Goal: Navigation & Orientation: Locate item on page

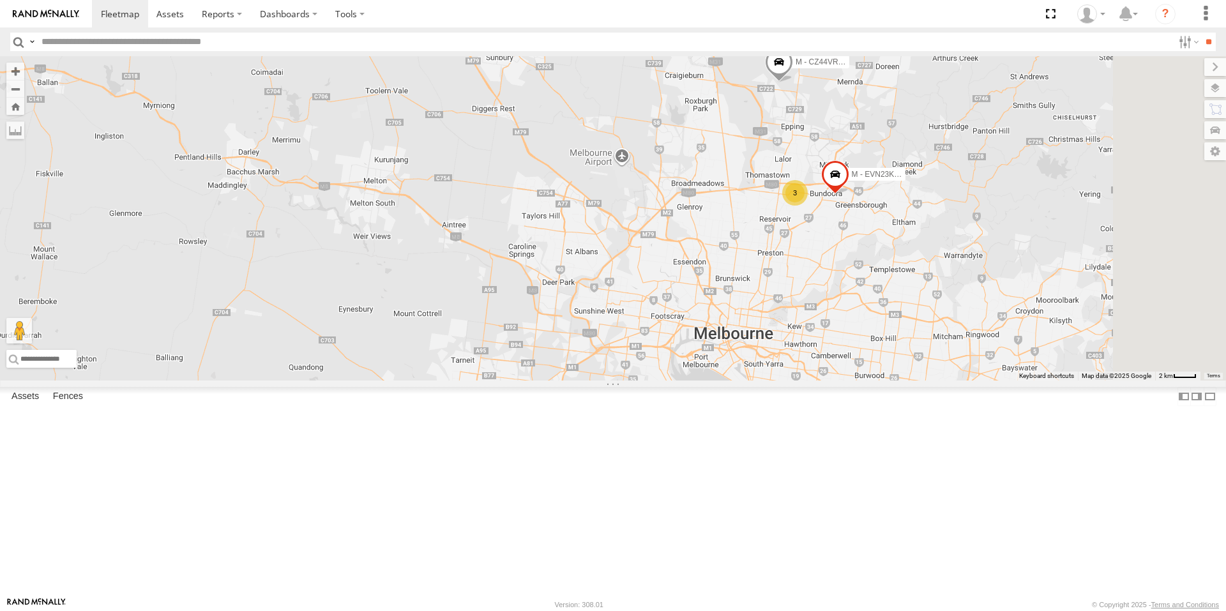
drag, startPoint x: 853, startPoint y: 371, endPoint x: 857, endPoint y: 414, distance: 42.9
click at [771, 334] on div "M - EVN23K - [PERSON_NAME] 3 M - CZ44VR - Suhayl Electrician" at bounding box center [613, 218] width 1226 height 324
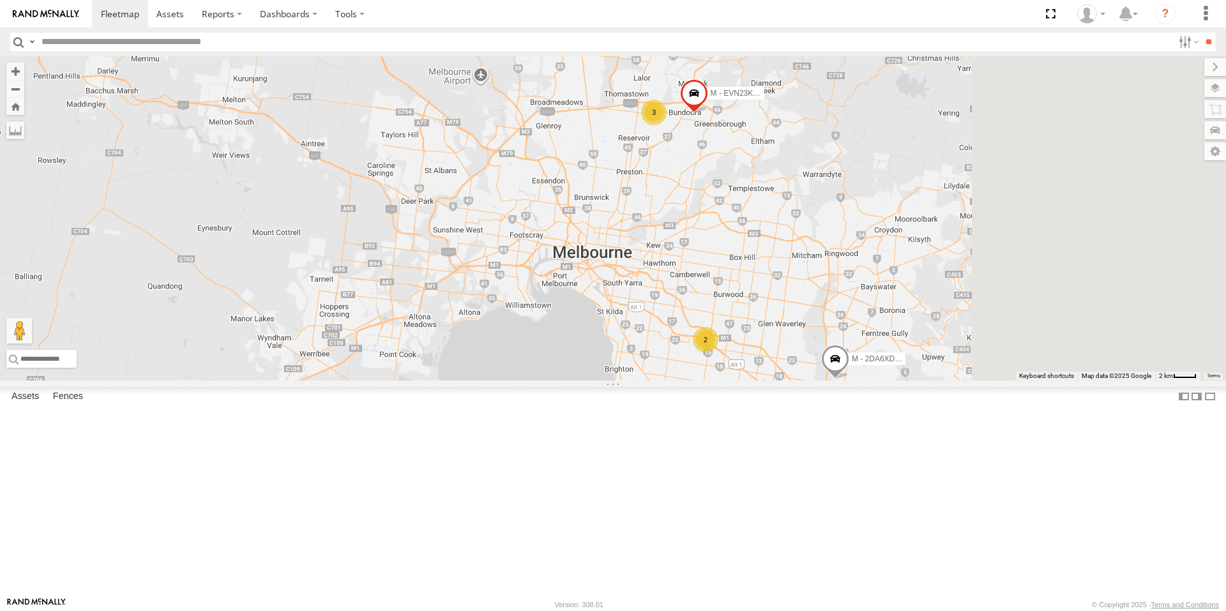
drag, startPoint x: 1010, startPoint y: 461, endPoint x: 714, endPoint y: 329, distance: 323.5
click at [677, 310] on div "M - EVN23K - [PERSON_NAME] 3 M - CZ44VR - Suhayl Electrician M - 2DA6XD - [PERS…" at bounding box center [613, 218] width 1226 height 324
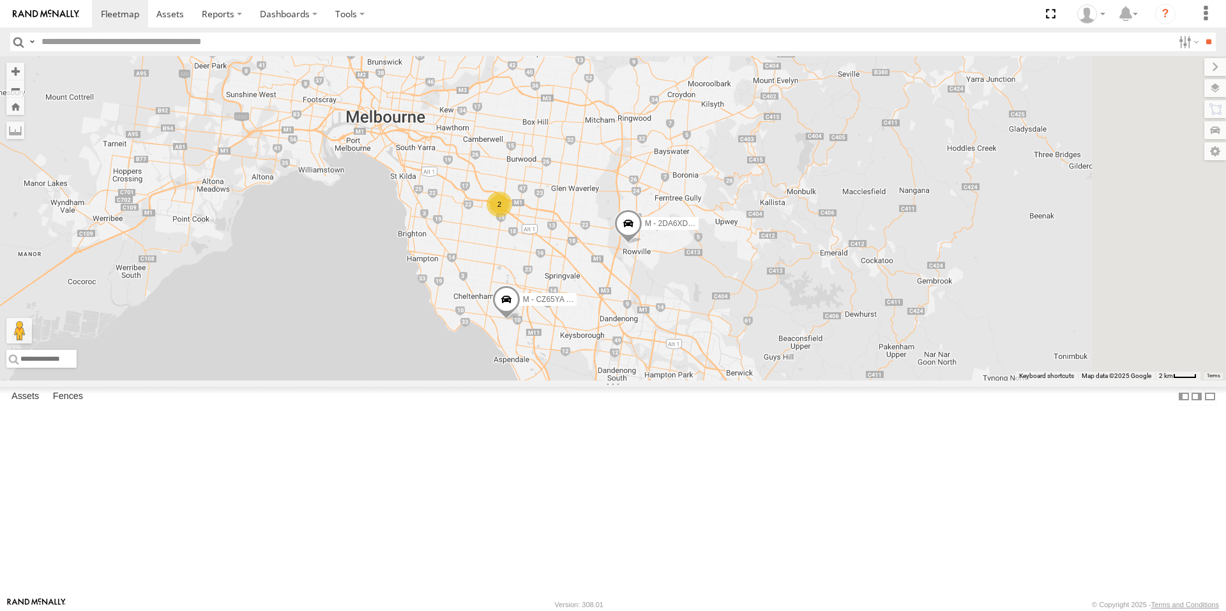
drag, startPoint x: 811, startPoint y: 343, endPoint x: 813, endPoint y: 336, distance: 6.7
click at [813, 336] on div "M - EVN23K - [PERSON_NAME] 3 M - CZ44VR - Suhayl Electrician M - 2DA6XD - [PERS…" at bounding box center [613, 218] width 1226 height 324
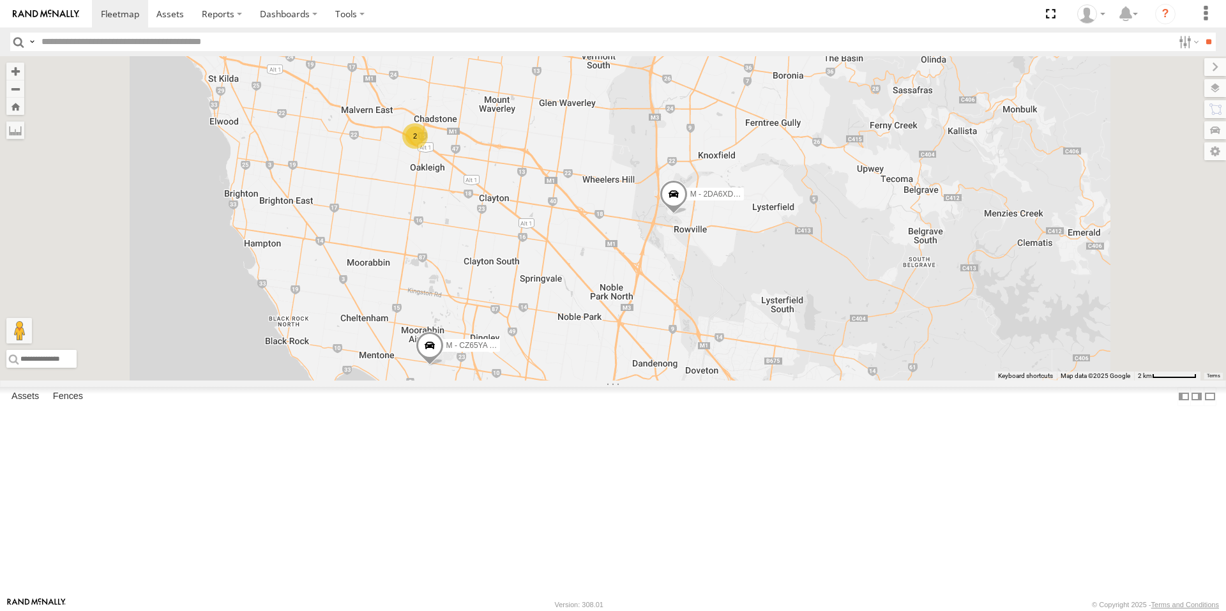
click at [687, 214] on span at bounding box center [673, 197] width 28 height 34
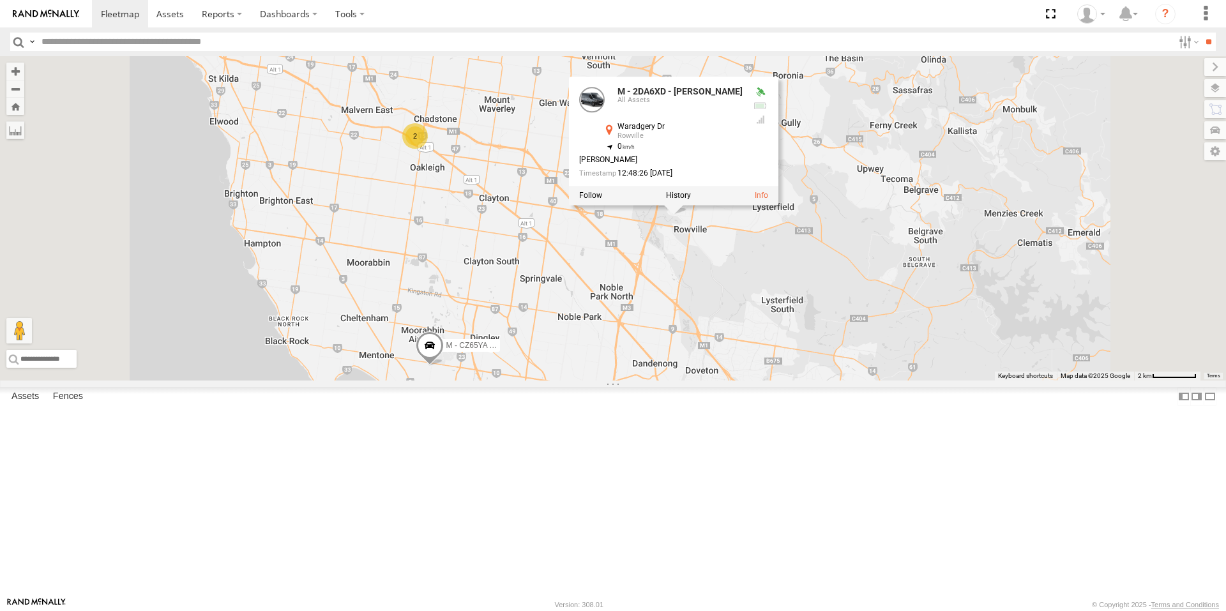
click at [821, 370] on div "M - EVN23K - [PERSON_NAME] M - CZ44VR - Suhayl Electrician M - 2DA6XD - [PERSON…" at bounding box center [613, 218] width 1226 height 324
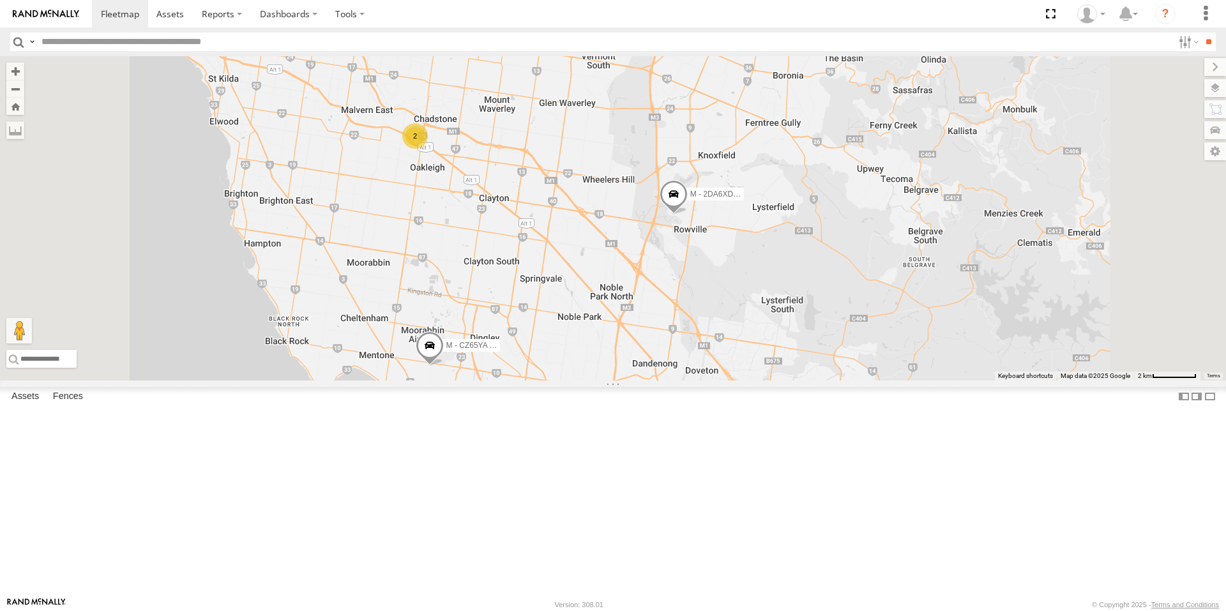
click at [444, 366] on span at bounding box center [430, 348] width 28 height 34
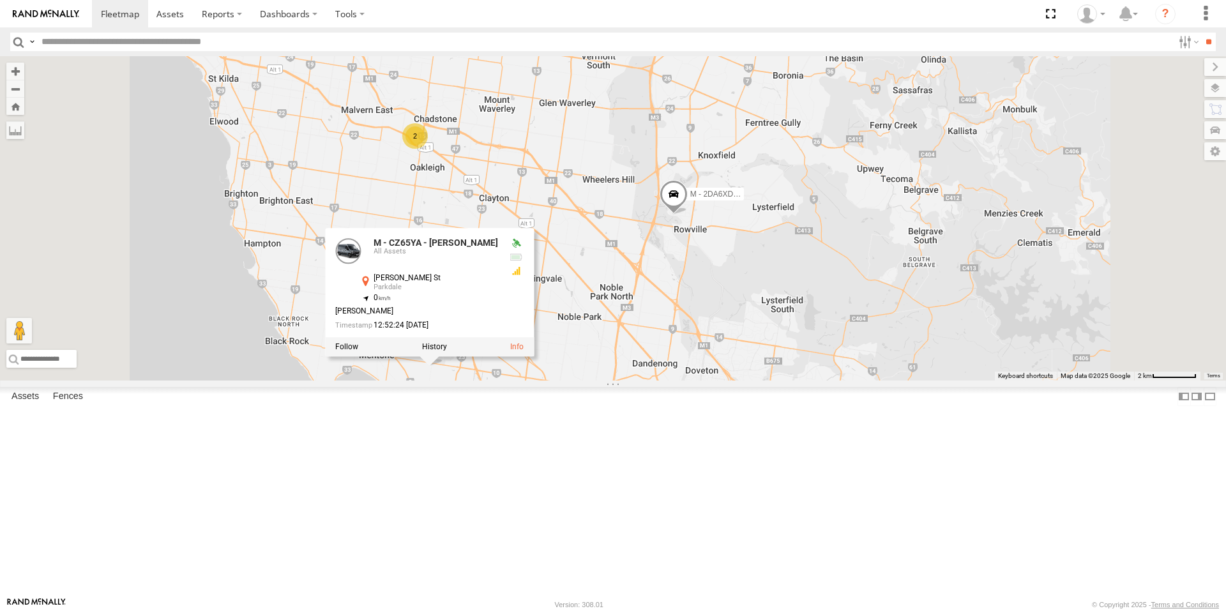
drag, startPoint x: 748, startPoint y: 461, endPoint x: 570, endPoint y: 235, distance: 287.7
click at [748, 380] on div "M - EVN23K - [PERSON_NAME] M - CZ44VR - Suhayl Electrician M - 2DA6XD - [PERSON…" at bounding box center [613, 218] width 1226 height 324
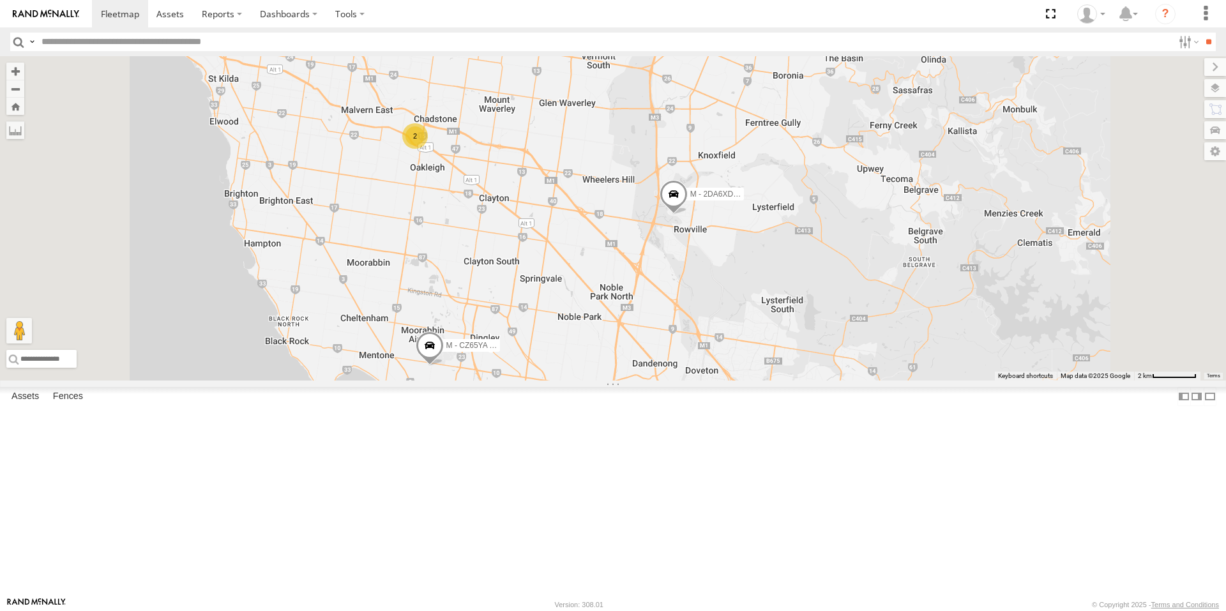
click at [428, 149] on div "2" at bounding box center [415, 136] width 26 height 26
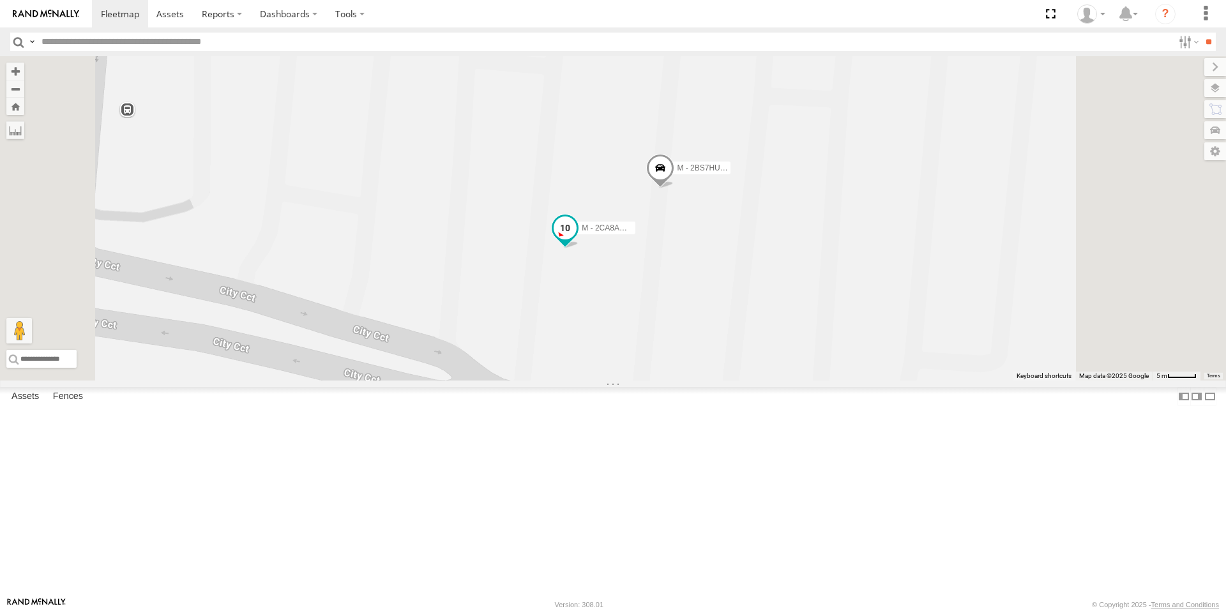
click at [576, 240] on span at bounding box center [564, 228] width 23 height 23
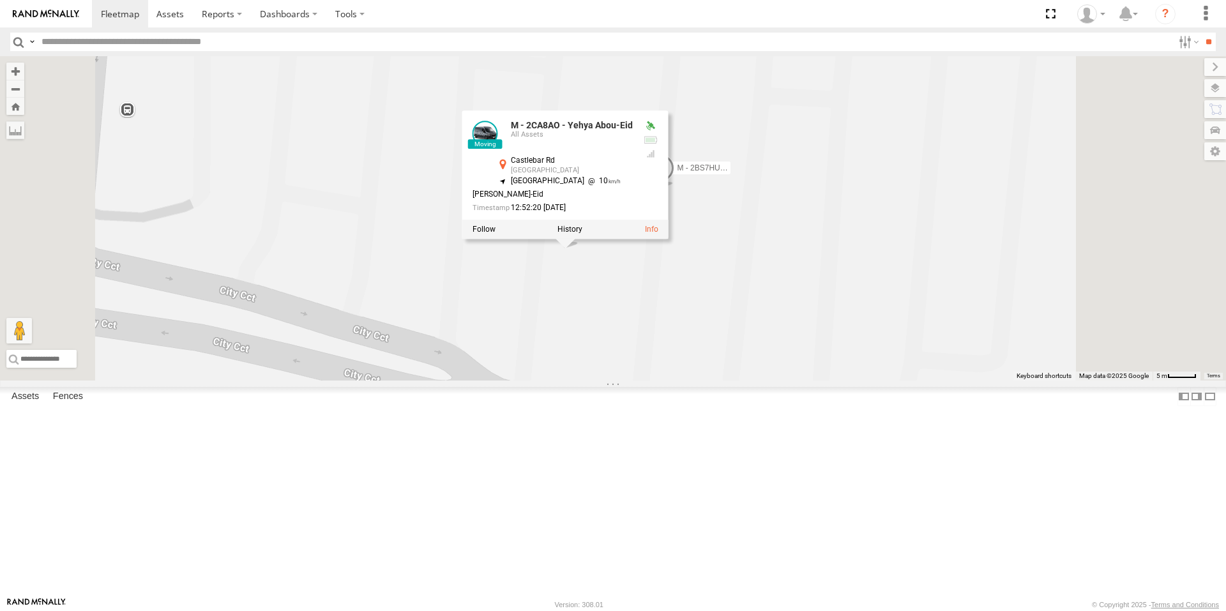
click at [863, 308] on div "M - EVN23K - [PERSON_NAME] M - CZ44VR - Suhayl Electrician M - 2DA6XD - [PERSON…" at bounding box center [613, 218] width 1226 height 324
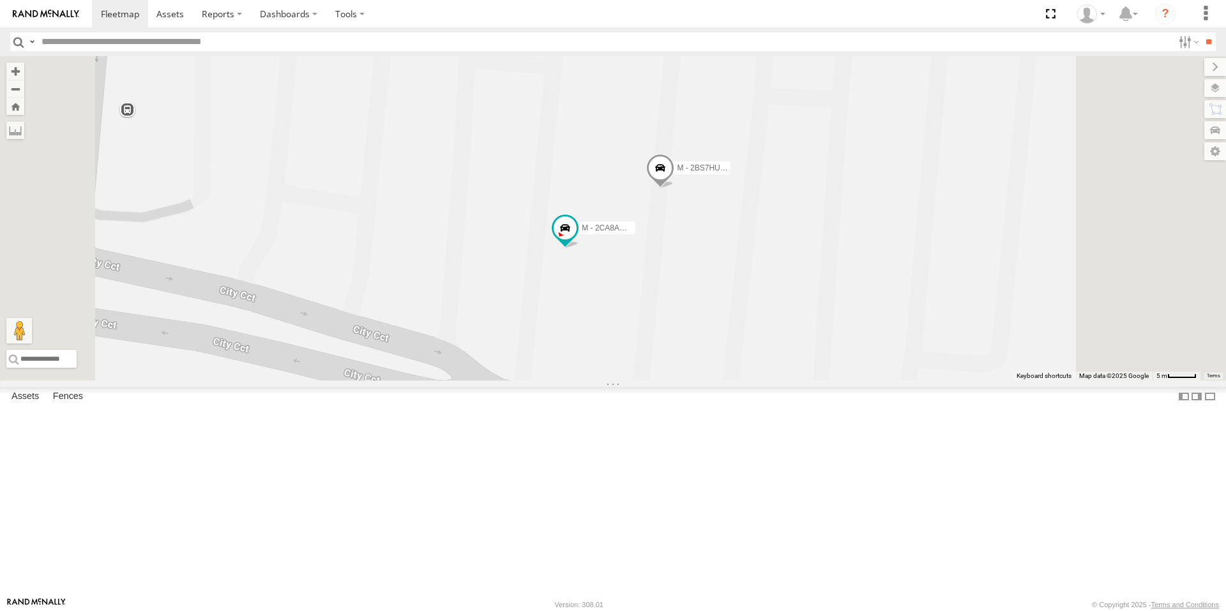
click at [674, 188] on span at bounding box center [660, 171] width 28 height 34
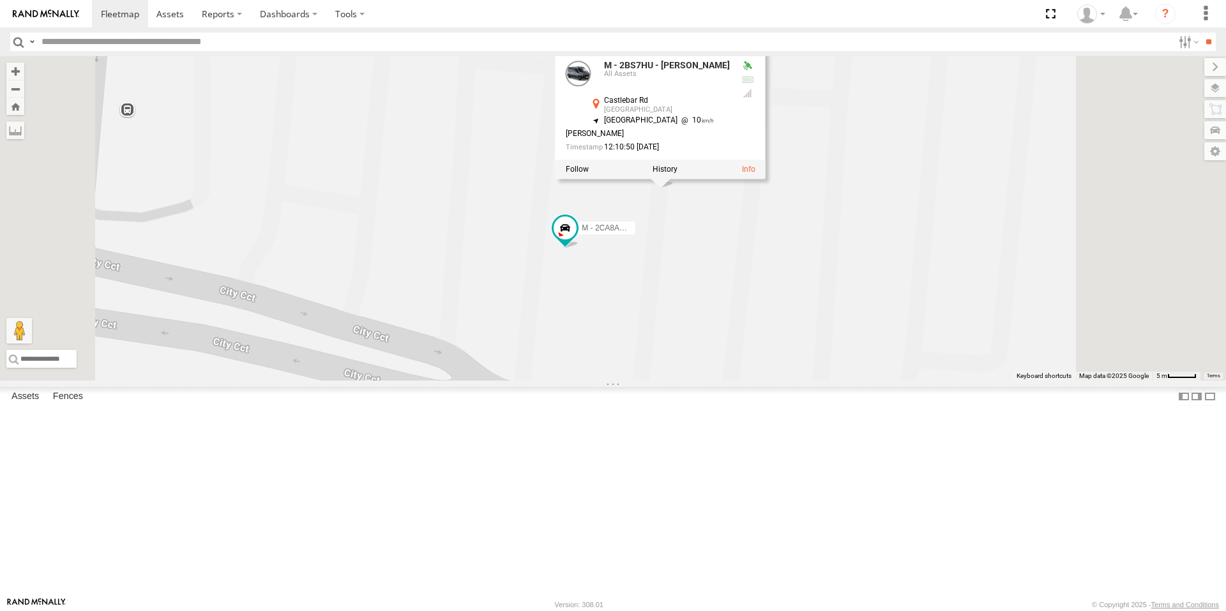
click at [881, 380] on div "M - EVN23K - [PERSON_NAME] M - CZ44VR - Suhayl Electrician M - 2DA6XD - [PERSON…" at bounding box center [613, 218] width 1226 height 324
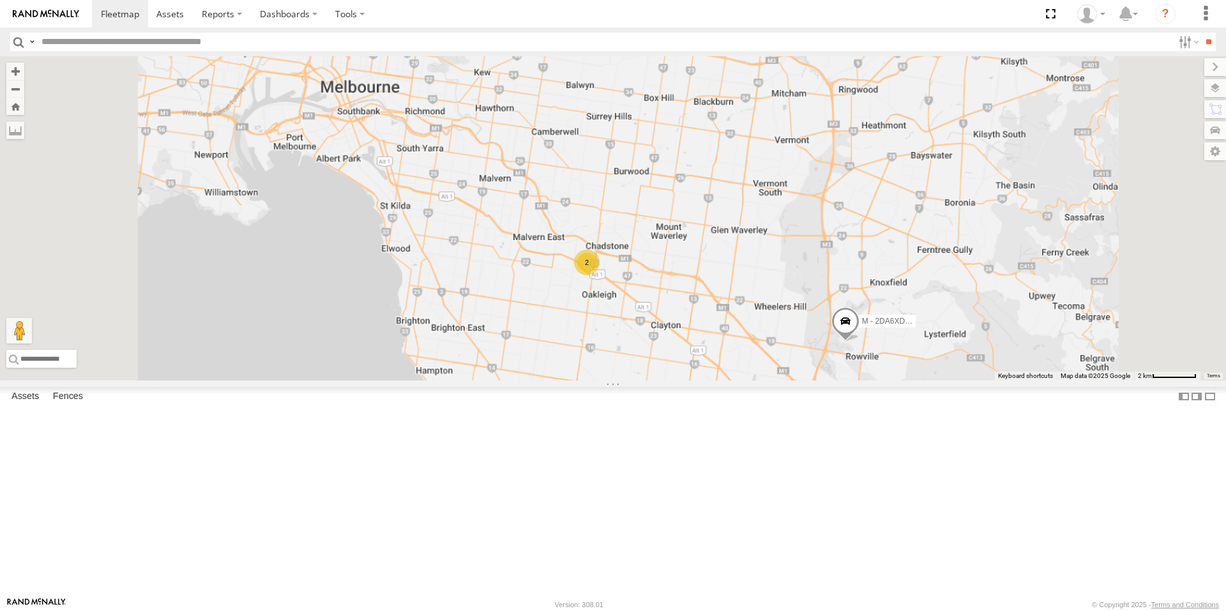
drag, startPoint x: 836, startPoint y: 400, endPoint x: 791, endPoint y: 358, distance: 61.4
click at [791, 358] on div "M - EVN23K - [PERSON_NAME] M - CZ44VR - Suhayl Electrician M - 2DA6XD - [PERSON…" at bounding box center [613, 218] width 1226 height 324
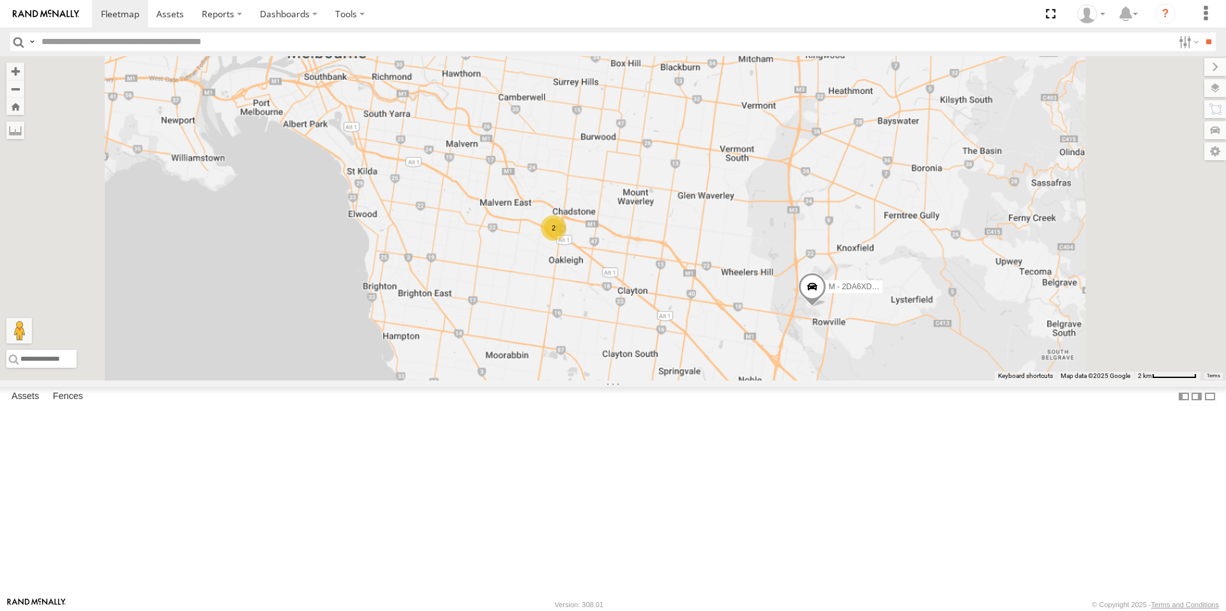
drag, startPoint x: 788, startPoint y: 363, endPoint x: 781, endPoint y: 356, distance: 10.0
click at [781, 356] on div "M - EVN23K - [PERSON_NAME] M - CZ44VR - Suhayl Electrician M - 2DA6XD - [PERSON…" at bounding box center [613, 218] width 1226 height 324
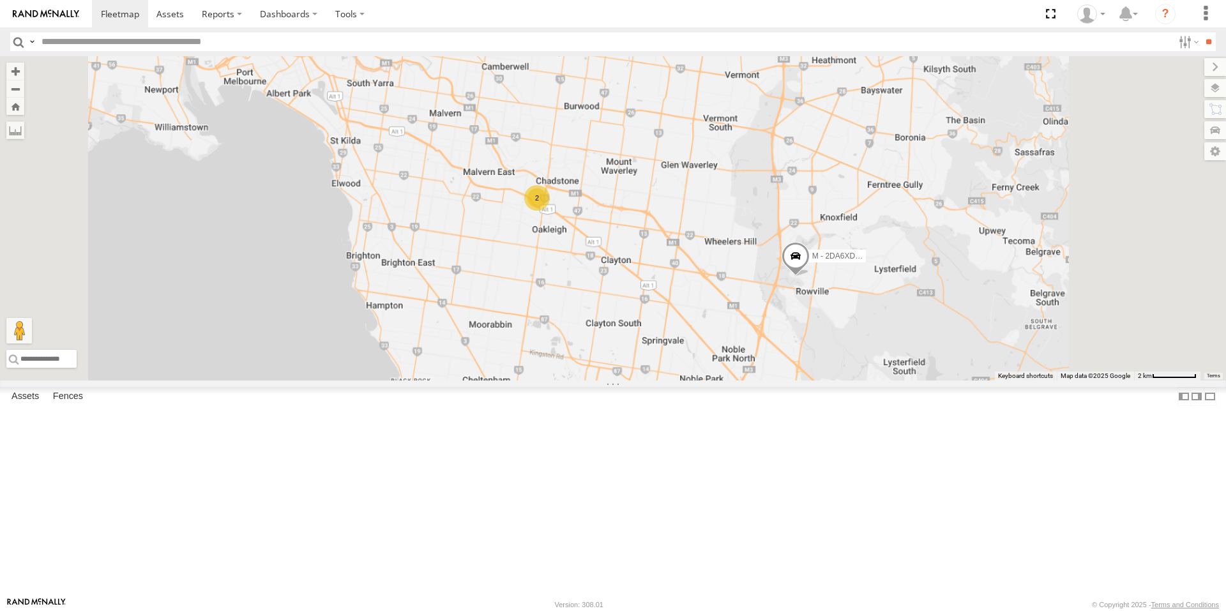
click at [758, 346] on div "M - EVN23K - [PERSON_NAME] M - CZ44VR - Suhayl Electrician M - 2DA6XD - [PERSON…" at bounding box center [613, 218] width 1226 height 324
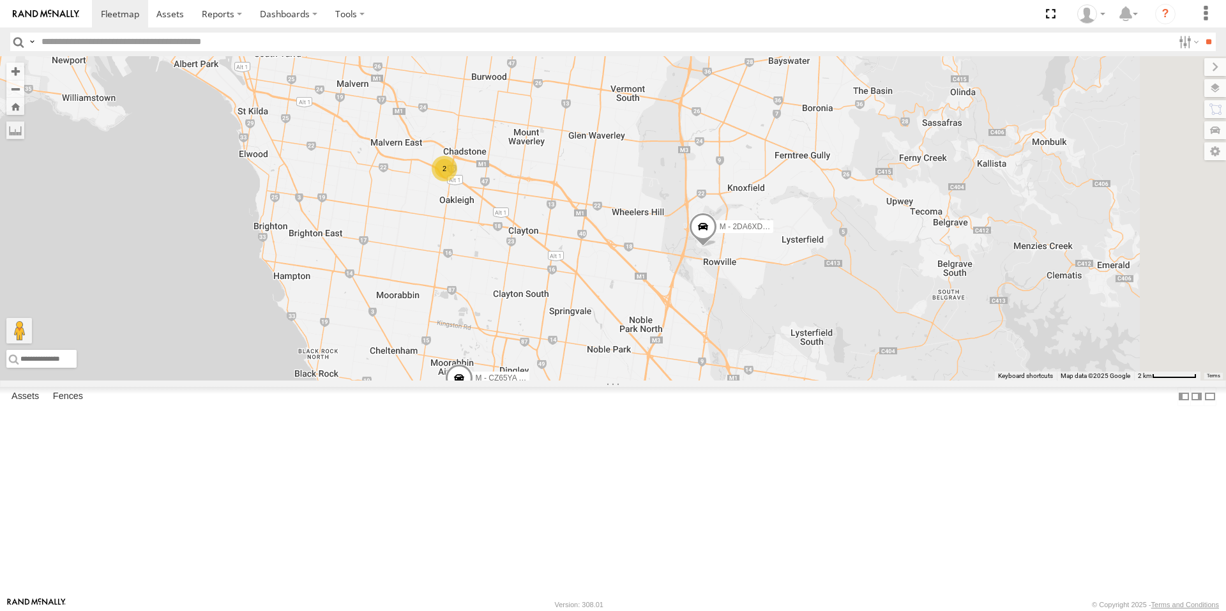
drag, startPoint x: 843, startPoint y: 336, endPoint x: 744, endPoint y: 300, distance: 105.4
click at [744, 300] on div "M - EVN23K - [PERSON_NAME] M - CZ44VR - Suhayl Electrician M - 2DA6XD - [PERSON…" at bounding box center [613, 218] width 1226 height 324
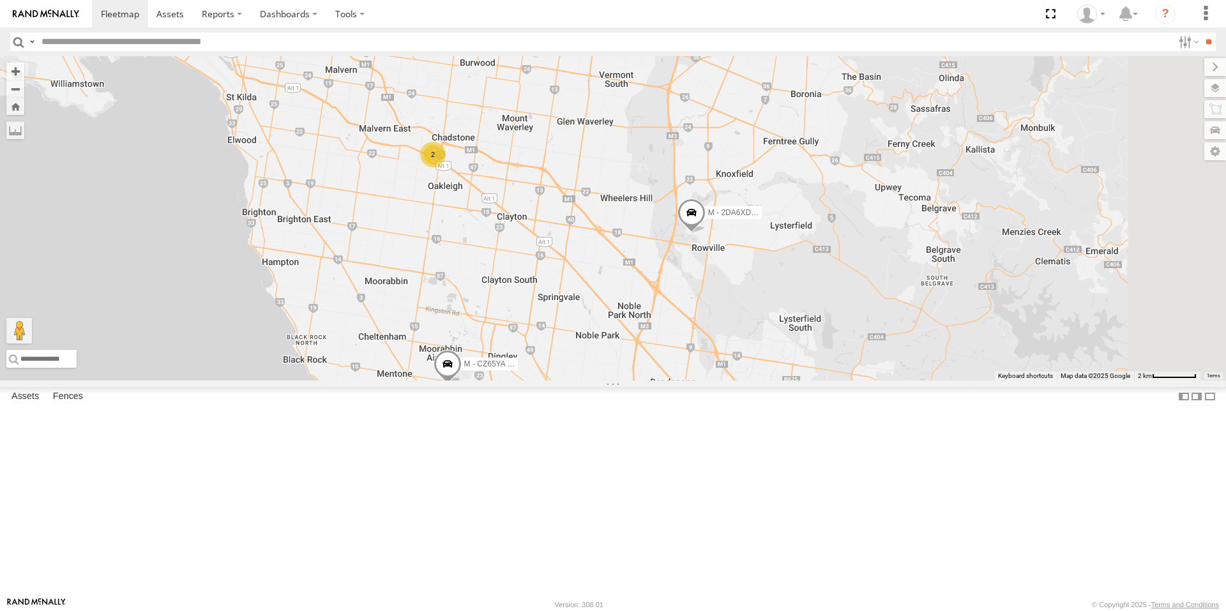
drag, startPoint x: 740, startPoint y: 290, endPoint x: 737, endPoint y: 284, distance: 6.9
click at [737, 284] on div "M - EVN23K - [PERSON_NAME] M - CZ44VR - Suhayl Electrician M - 2DA6XD - [PERSON…" at bounding box center [613, 218] width 1226 height 324
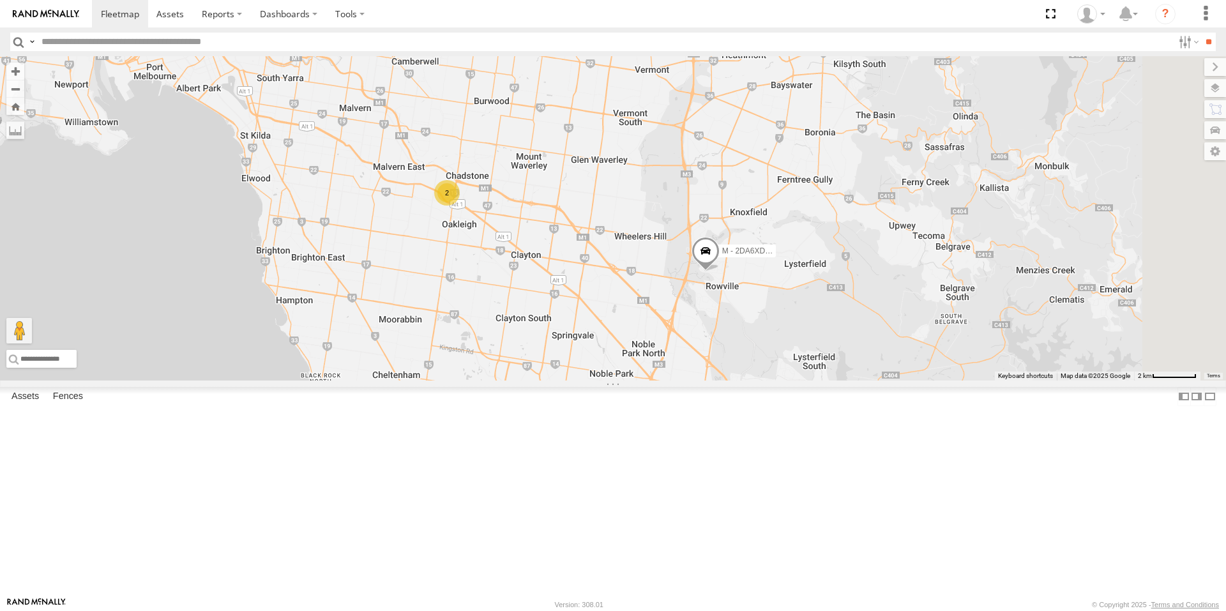
drag, startPoint x: 704, startPoint y: 289, endPoint x: 714, endPoint y: 319, distance: 30.9
click at [714, 319] on div "M - EVN23K - [PERSON_NAME] M - CZ44VR - Suhayl Electrician M - 2DA6XD - [PERSON…" at bounding box center [613, 218] width 1226 height 324
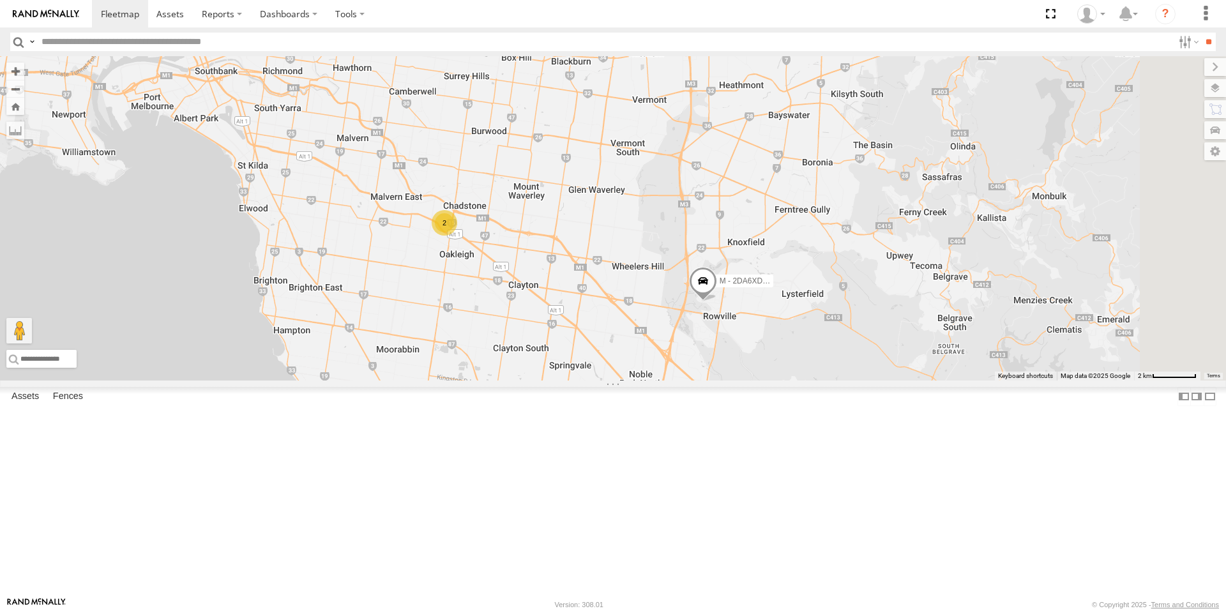
drag, startPoint x: 789, startPoint y: 311, endPoint x: 786, endPoint y: 341, distance: 30.2
click at [786, 341] on div "M - EVN23K - [PERSON_NAME] M - CZ44VR - Suhayl Electrician M - 2DA6XD - [PERSON…" at bounding box center [613, 218] width 1226 height 324
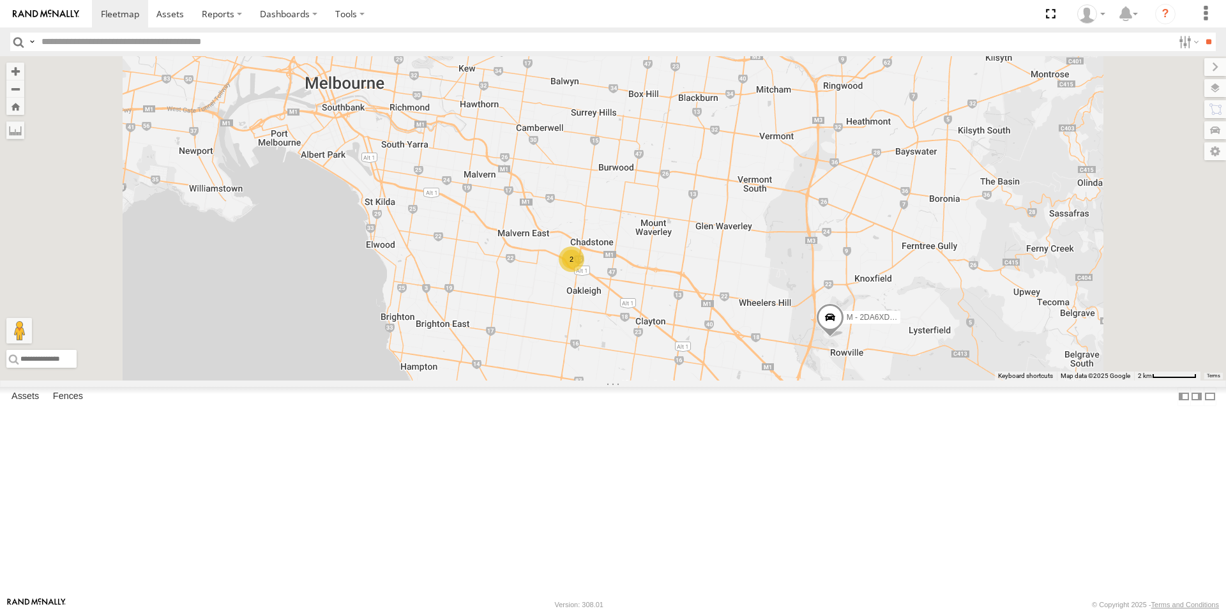
drag, startPoint x: 1029, startPoint y: 197, endPoint x: 1012, endPoint y: 296, distance: 99.7
click at [1012, 296] on div "M - 2DA6XD - [PERSON_NAME] 2 M - CZ65YA - [PERSON_NAME]" at bounding box center [613, 218] width 1226 height 324
